Goal: Entertainment & Leisure: Consume media (video, audio)

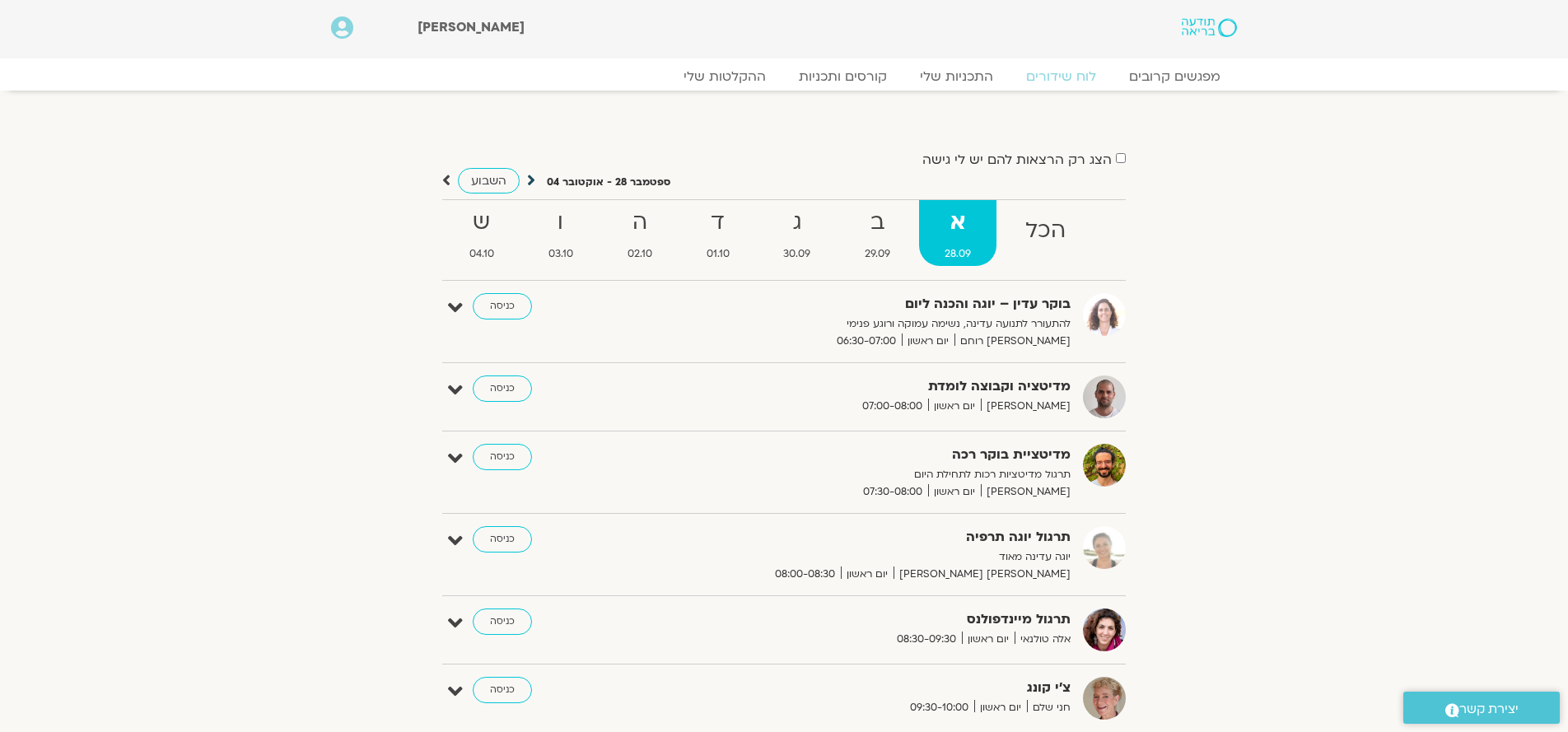
click at [527, 178] on icon at bounding box center [531, 180] width 8 height 17
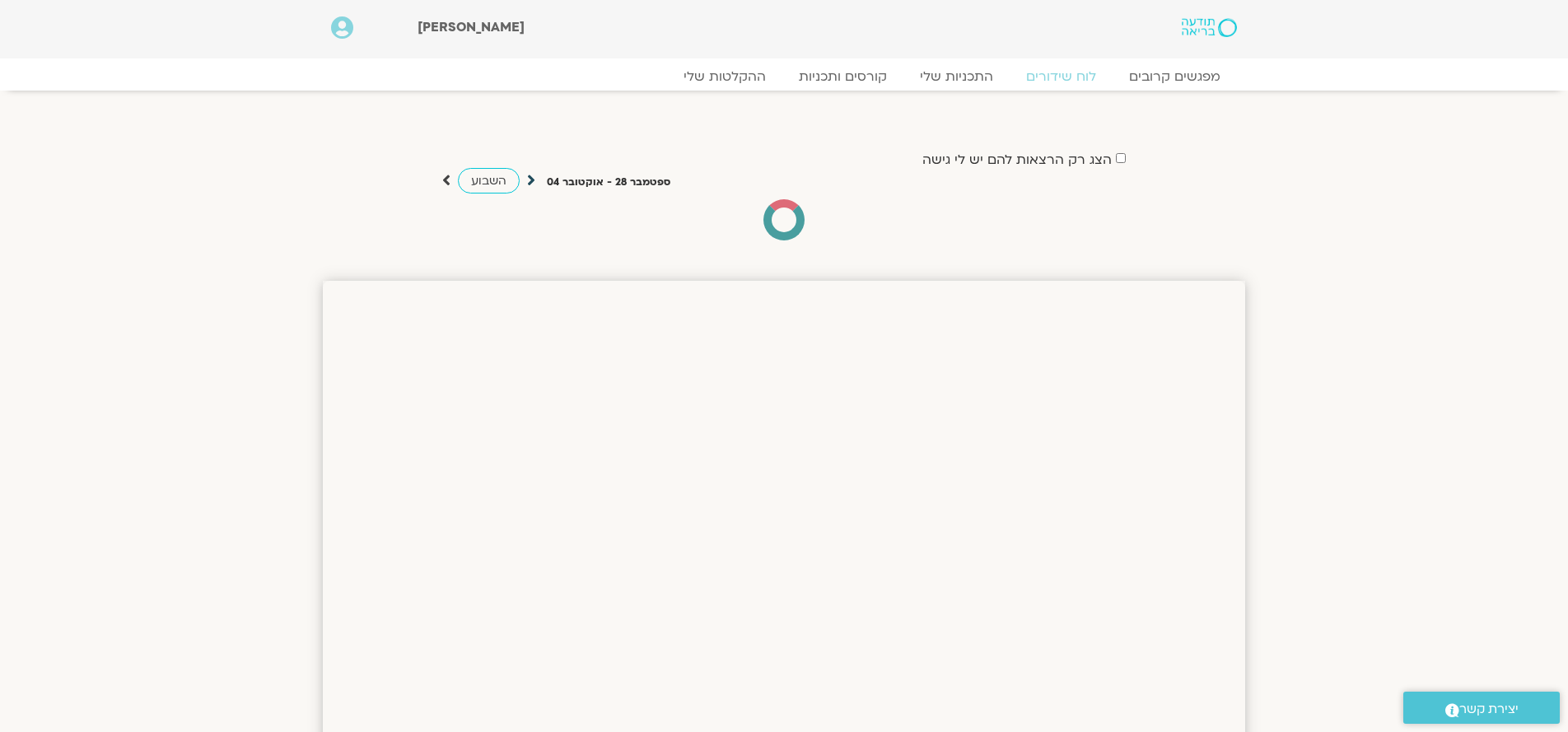
click at [528, 178] on icon at bounding box center [531, 180] width 8 height 17
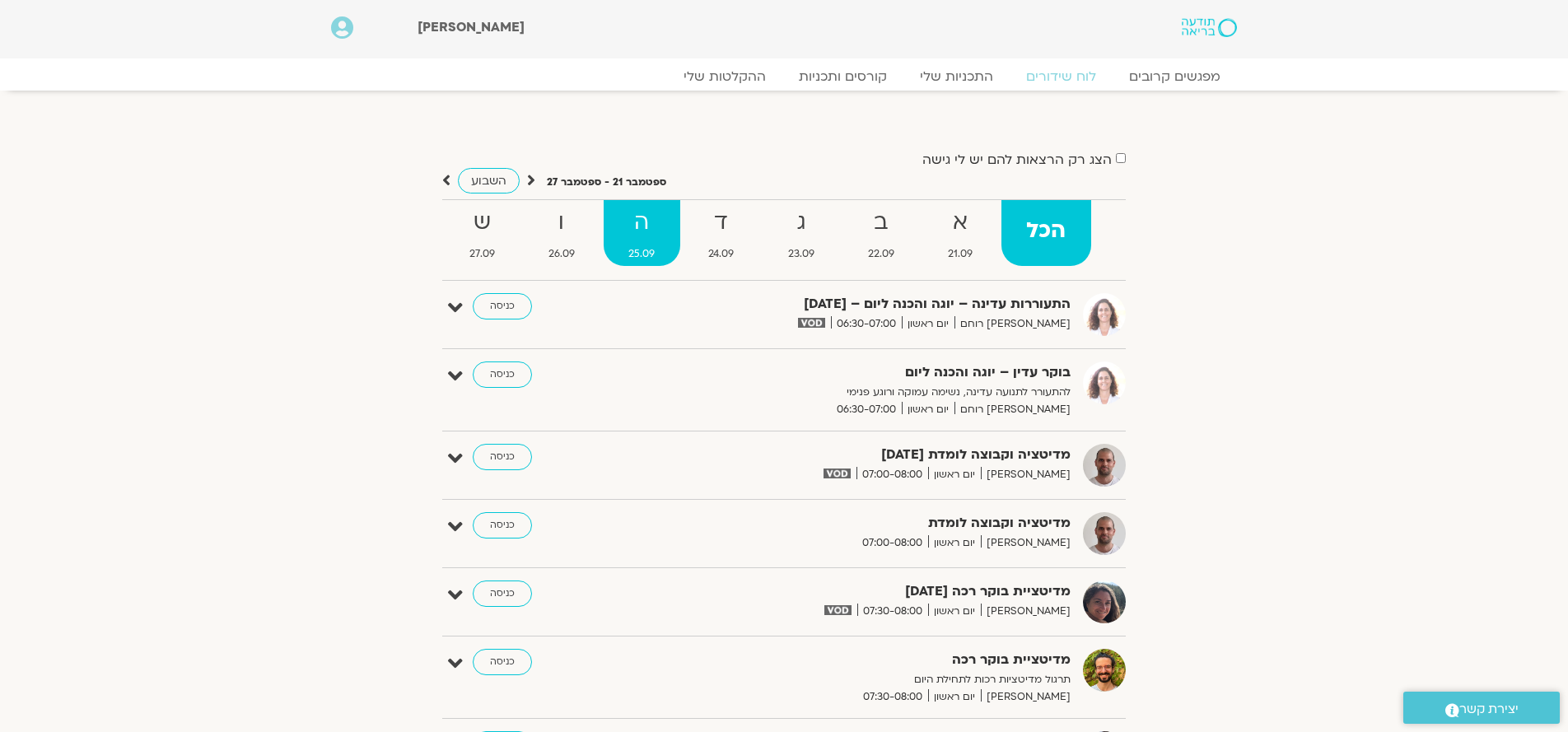
click at [648, 232] on strong "ה" at bounding box center [642, 223] width 77 height 37
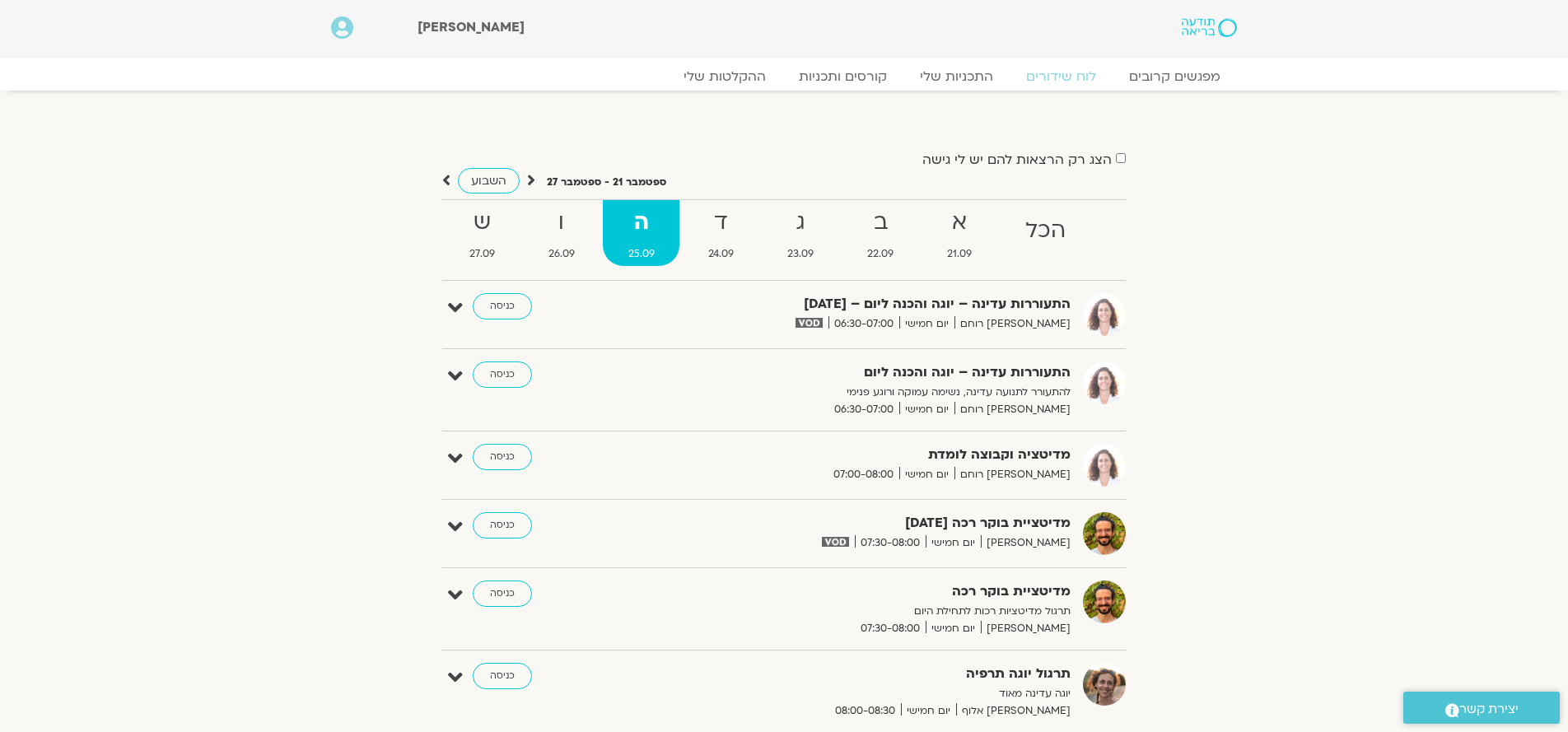
click at [453, 179] on div "השבוע" at bounding box center [488, 180] width 93 height 20
click at [449, 181] on icon at bounding box center [446, 180] width 8 height 17
